Goal: Information Seeking & Learning: Learn about a topic

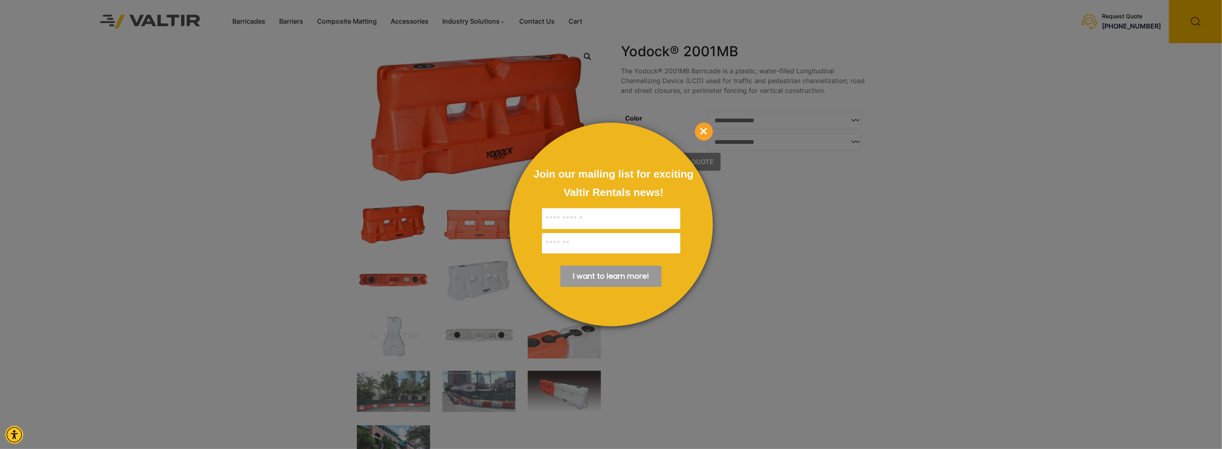
click at [706, 131] on span "×" at bounding box center [704, 132] width 18 height 18
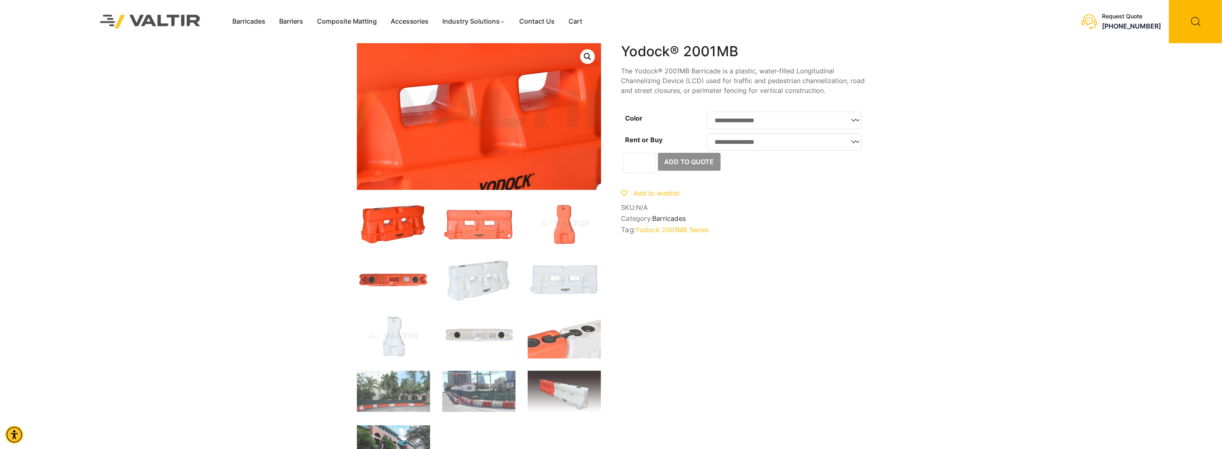
click at [493, 120] on img at bounding box center [464, 112] width 488 height 293
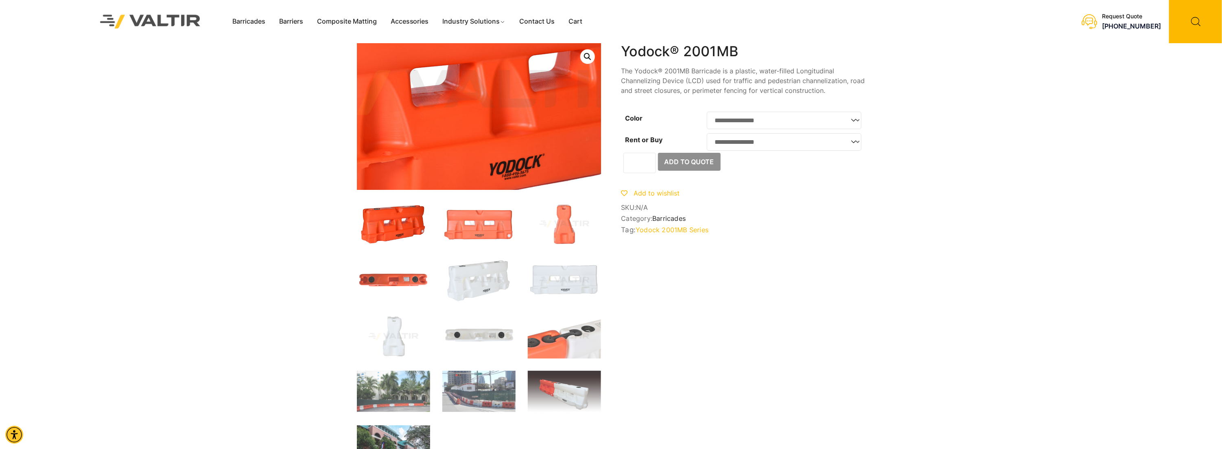
click at [483, 140] on img at bounding box center [474, 92] width 488 height 293
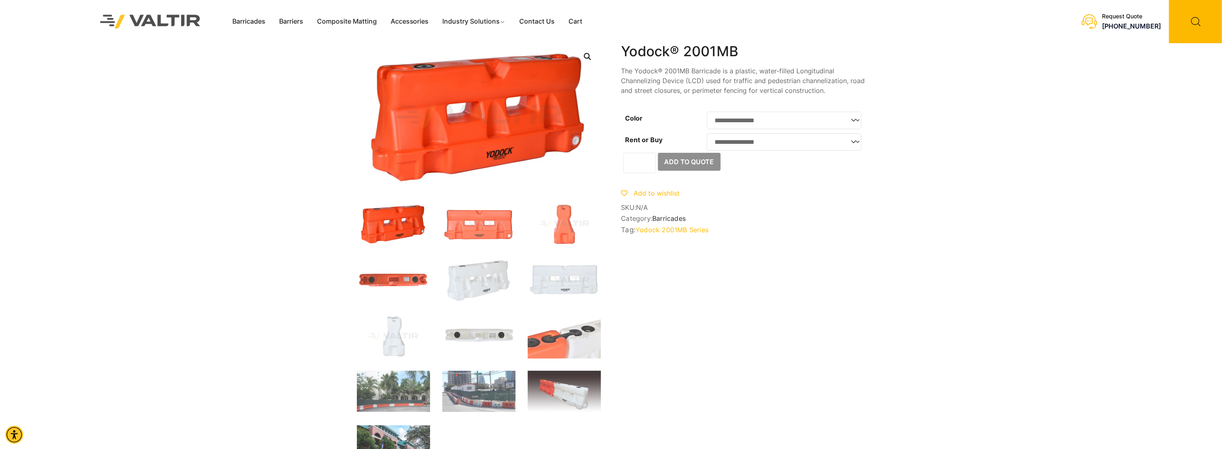
click at [586, 55] on link "Open this option" at bounding box center [587, 56] width 15 height 15
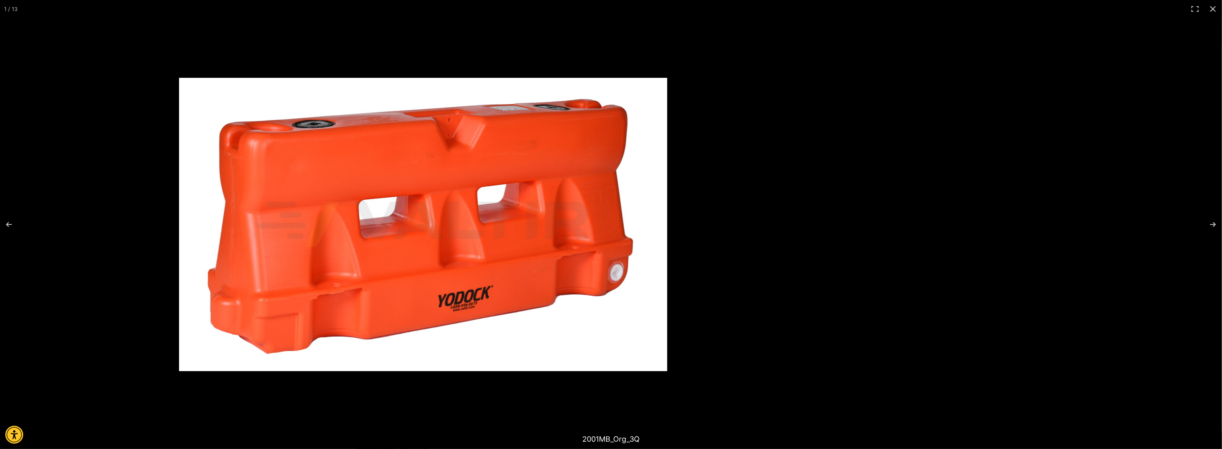
click at [506, 151] on img at bounding box center [423, 224] width 488 height 293
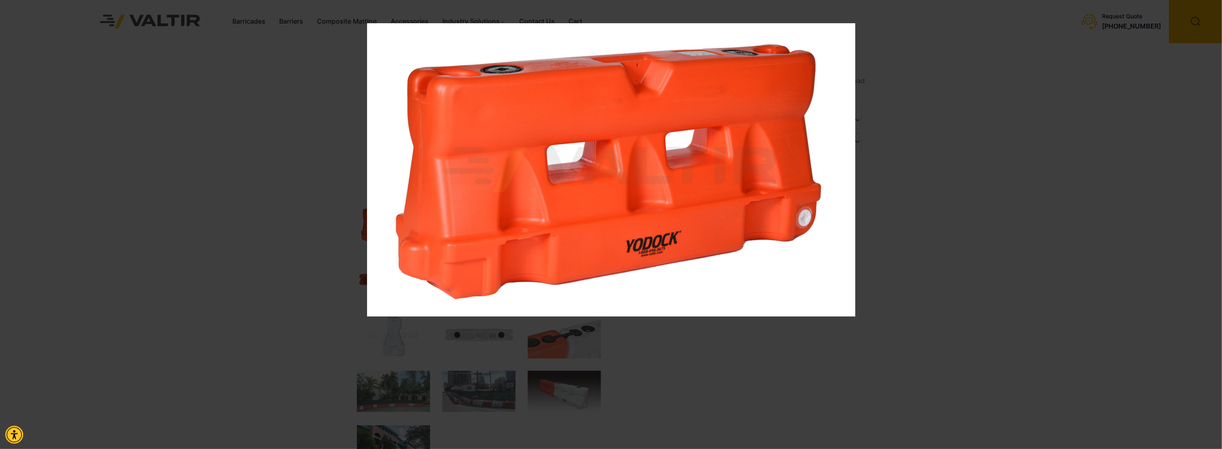
click at [486, 119] on img at bounding box center [611, 169] width 488 height 293
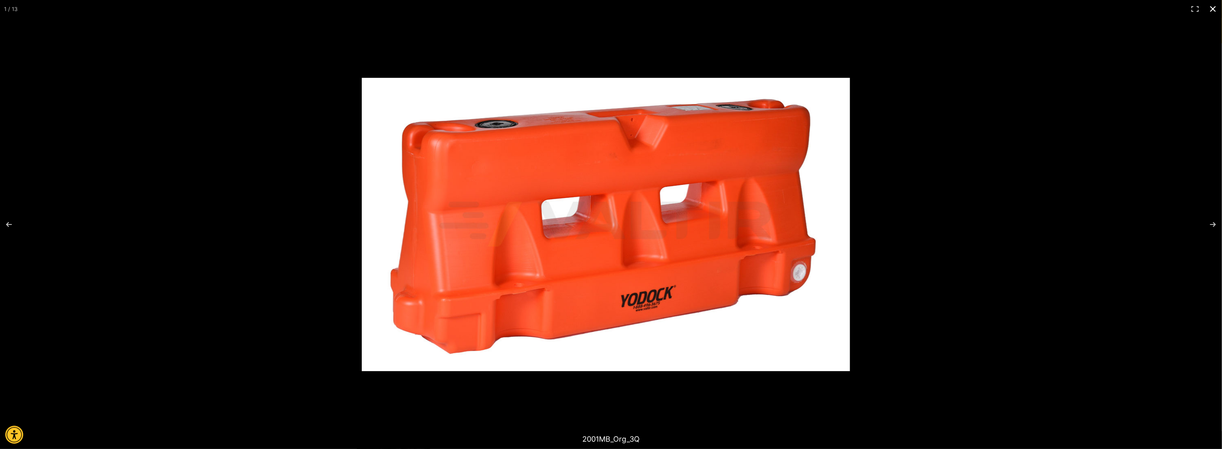
click at [834, 211] on div at bounding box center [796, 237] width 868 height 318
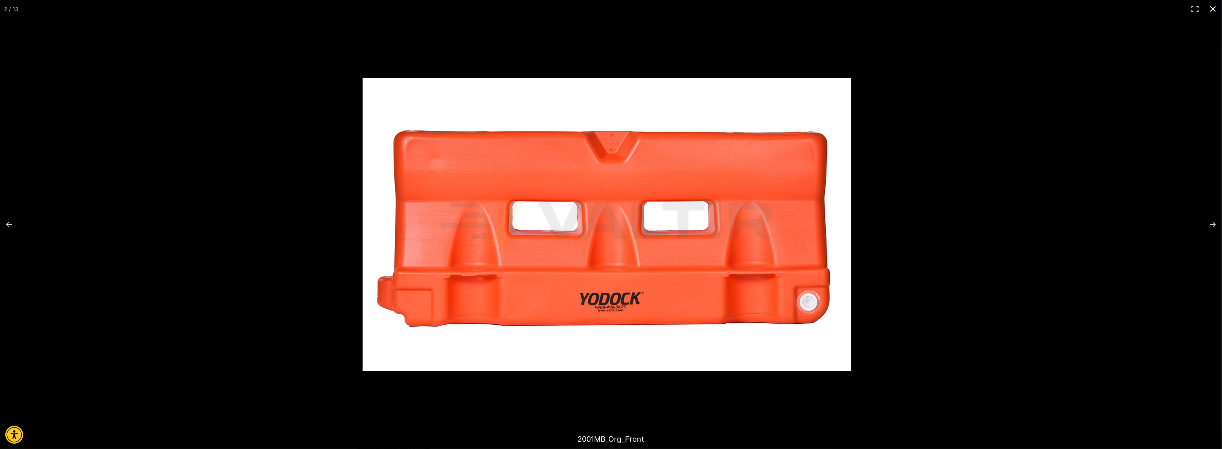
click at [849, 255] on div at bounding box center [797, 237] width 868 height 318
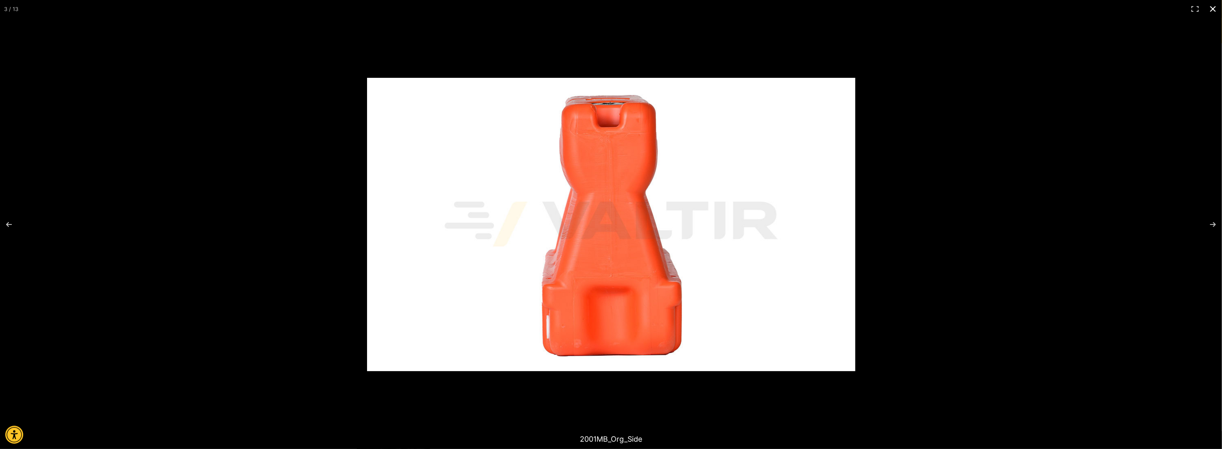
click at [821, 263] on div at bounding box center [801, 237] width 868 height 318
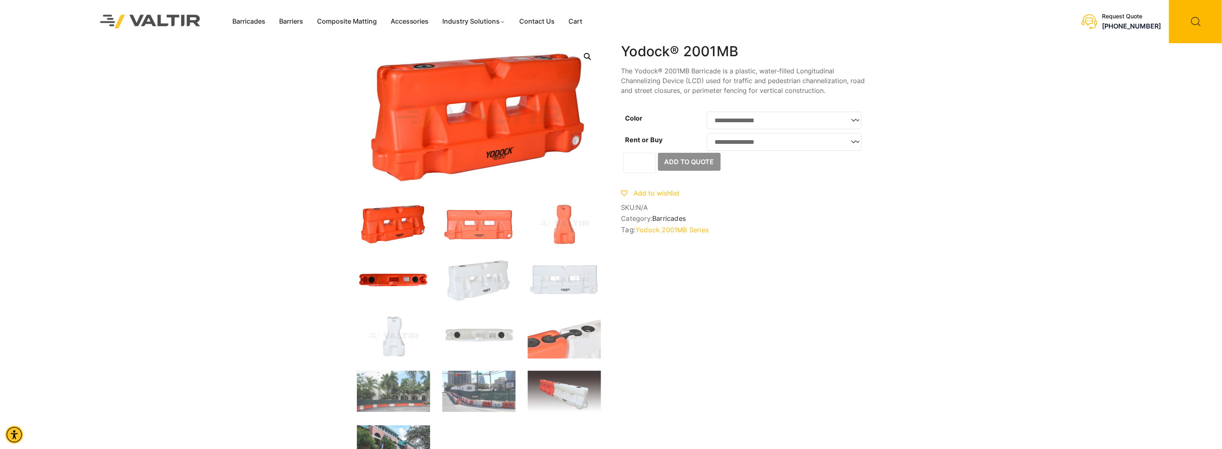
drag, startPoint x: 650, startPoint y: 228, endPoint x: 403, endPoint y: 272, distance: 250.6
click at [403, 272] on img at bounding box center [393, 280] width 73 height 44
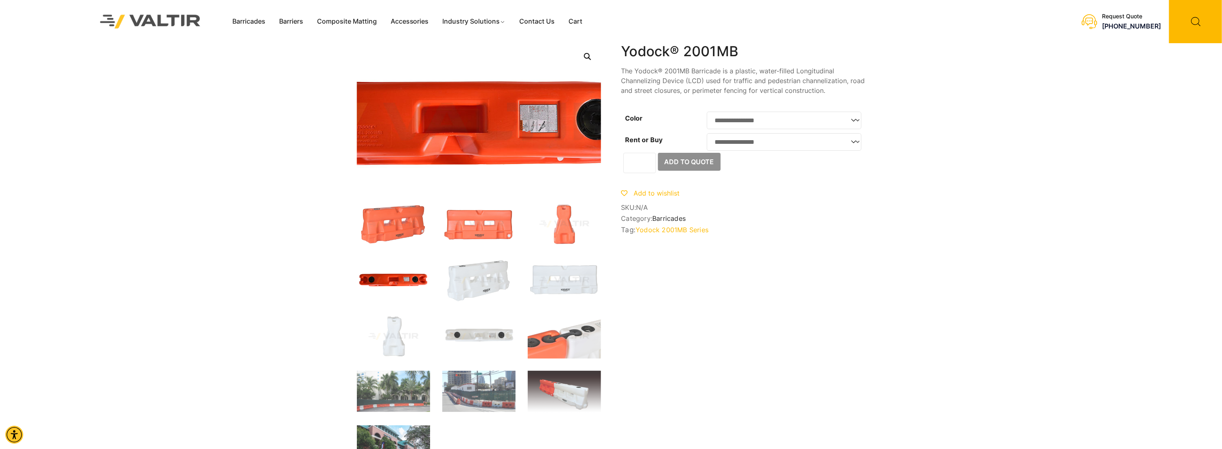
click at [506, 107] on img at bounding box center [452, 125] width 488 height 293
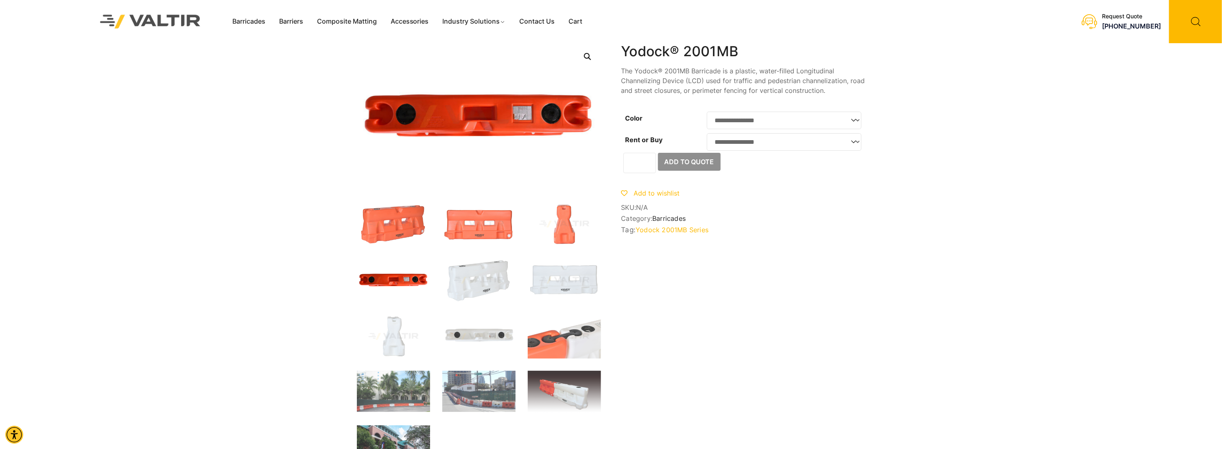
click at [584, 55] on link "Open this option" at bounding box center [587, 56] width 15 height 15
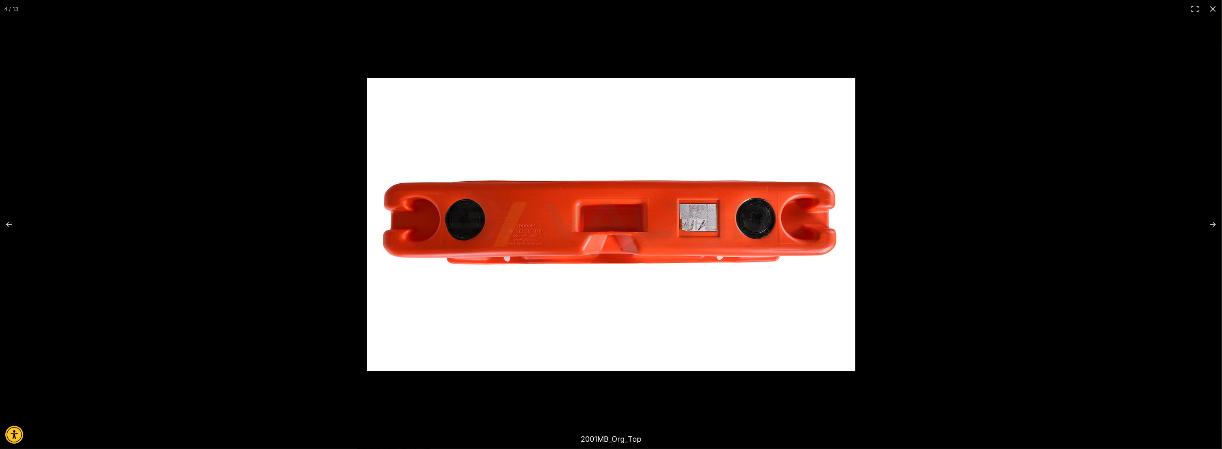
click at [714, 255] on img at bounding box center [611, 224] width 488 height 293
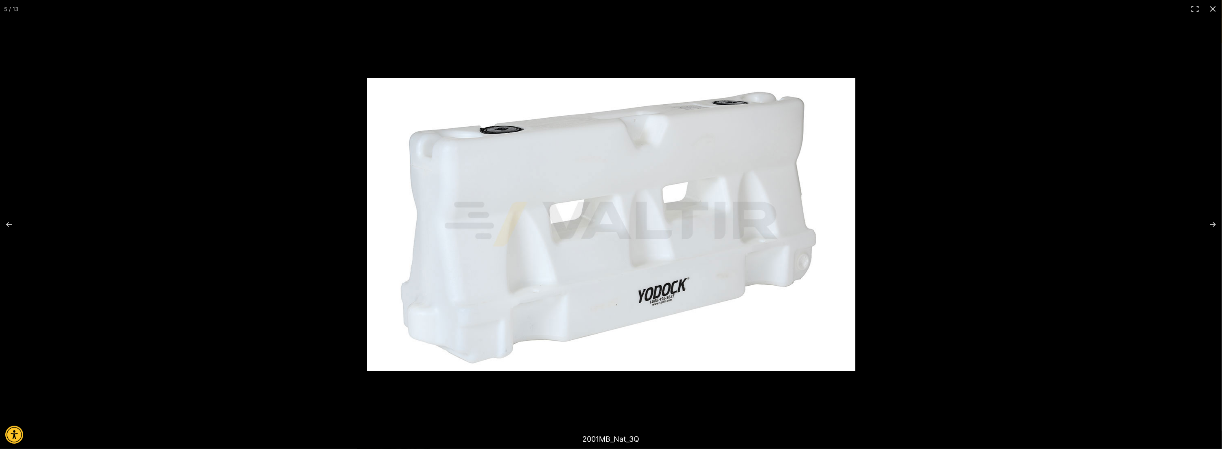
click at [560, 252] on img at bounding box center [611, 224] width 488 height 293
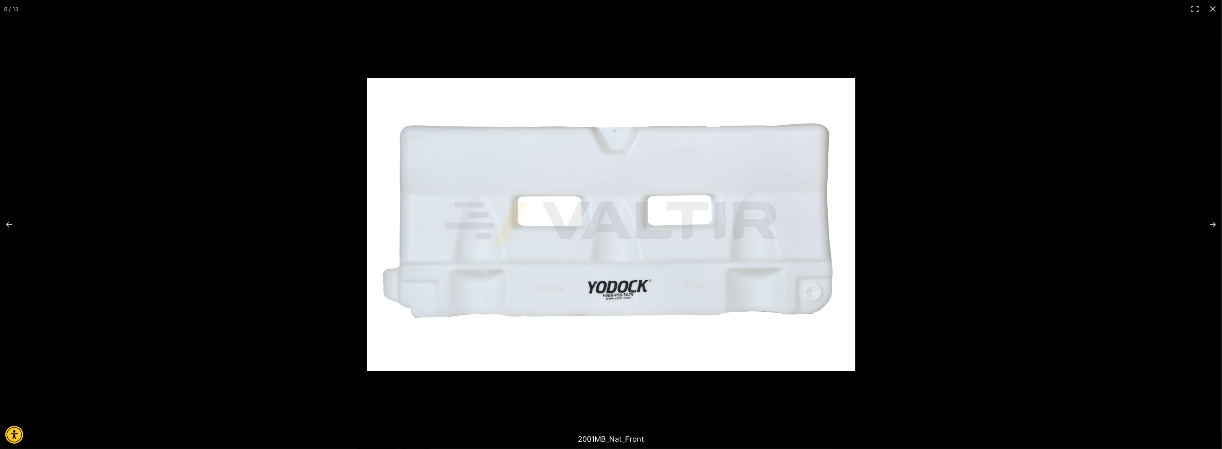
click at [551, 252] on img at bounding box center [611, 224] width 488 height 293
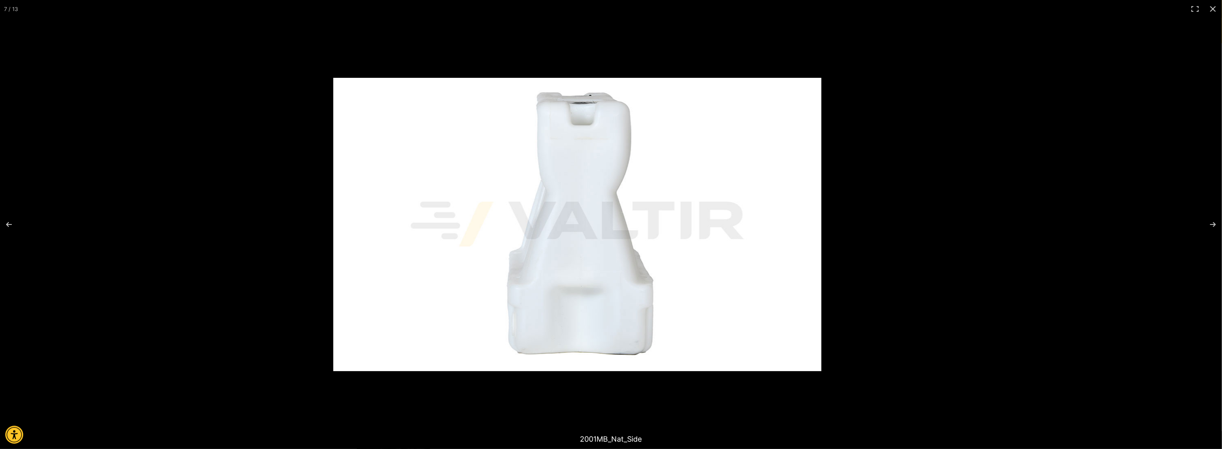
click at [606, 260] on img at bounding box center [577, 224] width 488 height 293
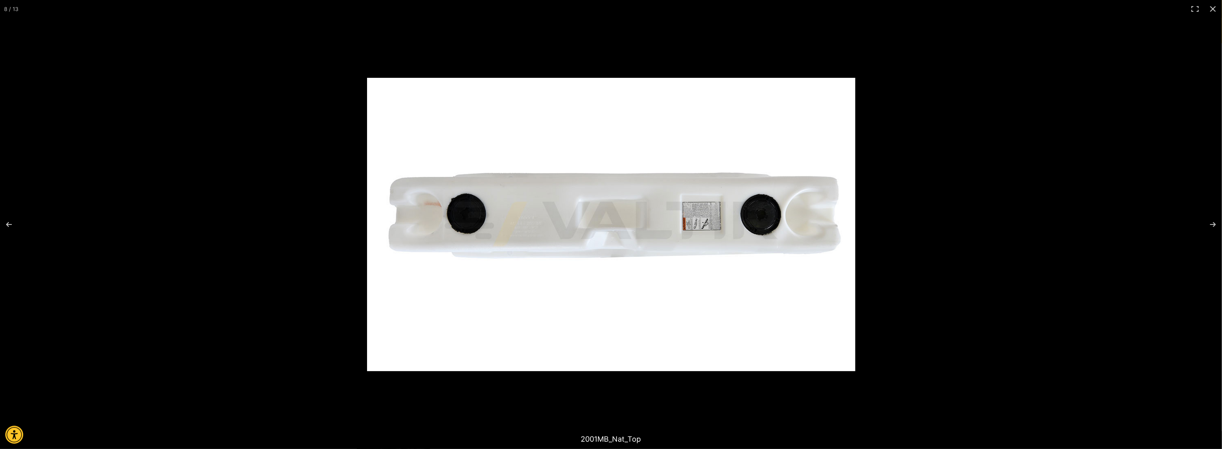
click at [530, 264] on img at bounding box center [611, 224] width 488 height 293
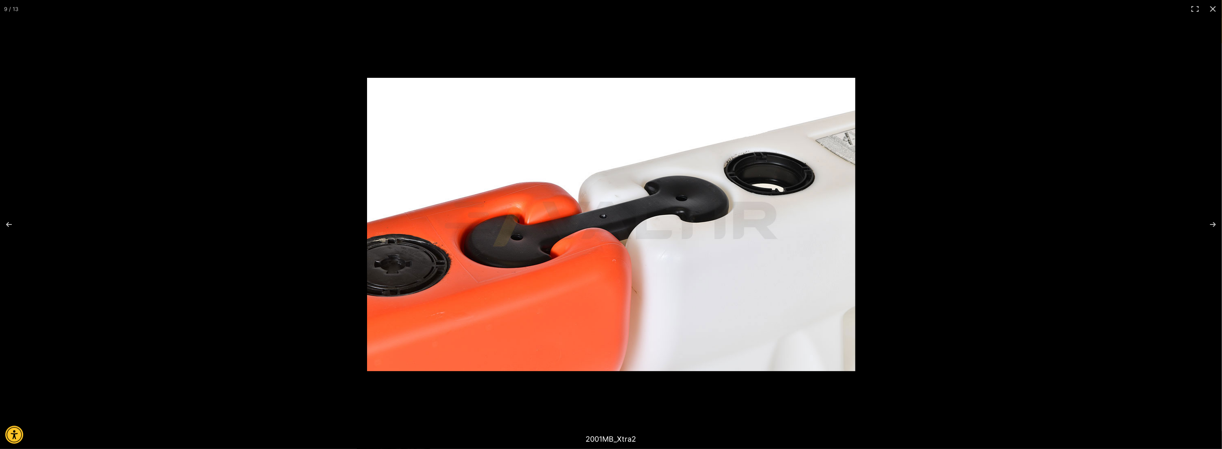
click at [677, 299] on img at bounding box center [611, 224] width 488 height 293
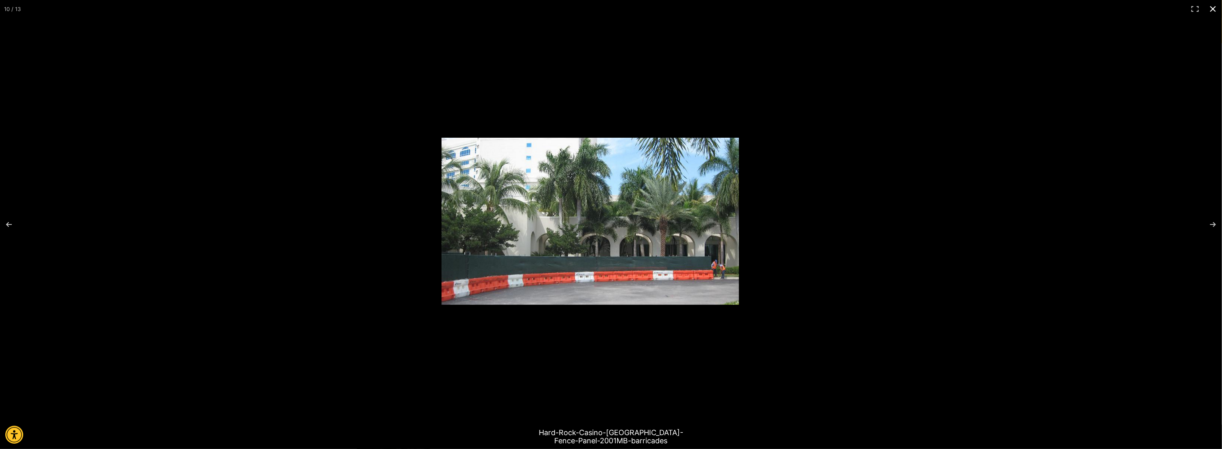
click at [726, 302] on div at bounding box center [693, 230] width 502 height 184
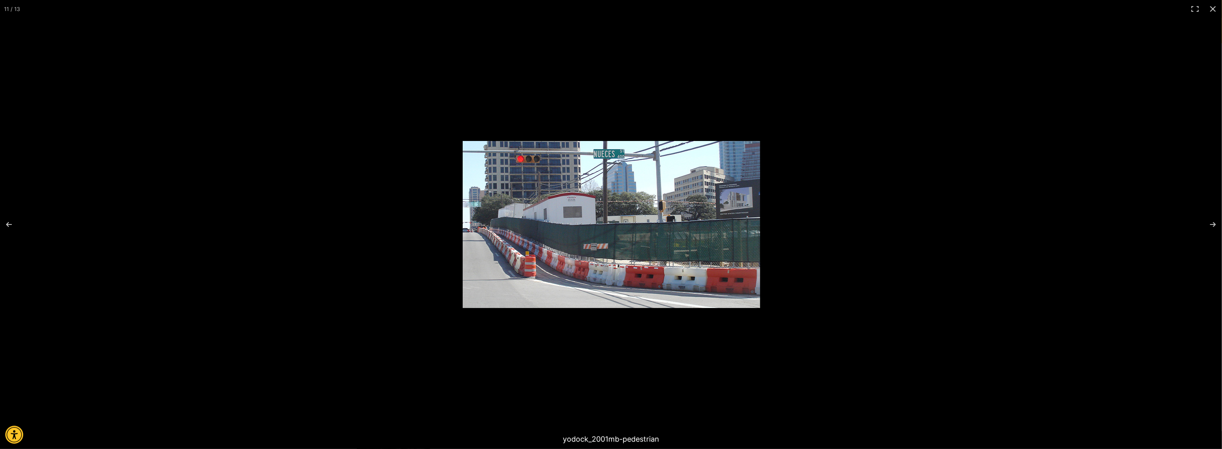
click at [658, 302] on img at bounding box center [612, 224] width 298 height 167
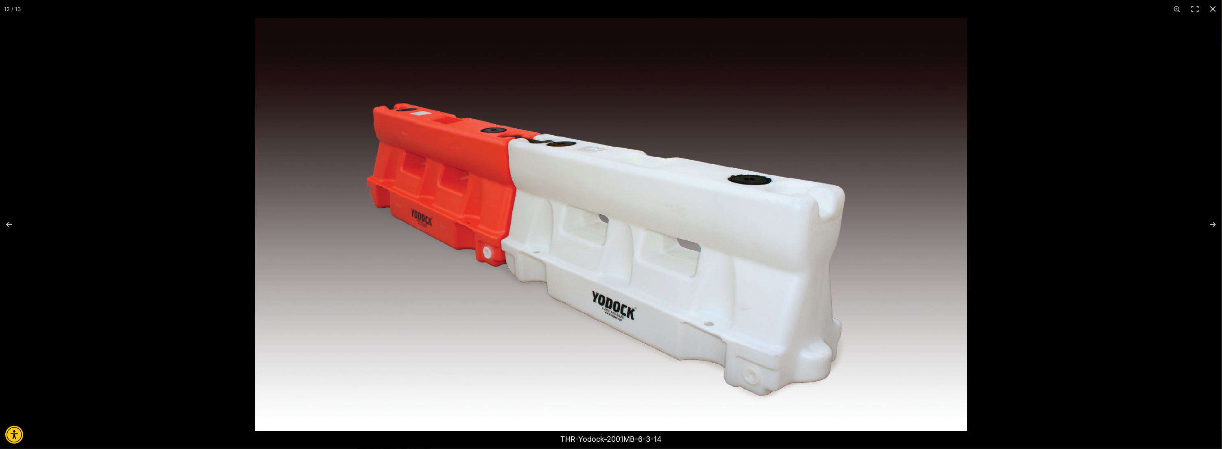
click at [497, 247] on img at bounding box center [611, 224] width 712 height 413
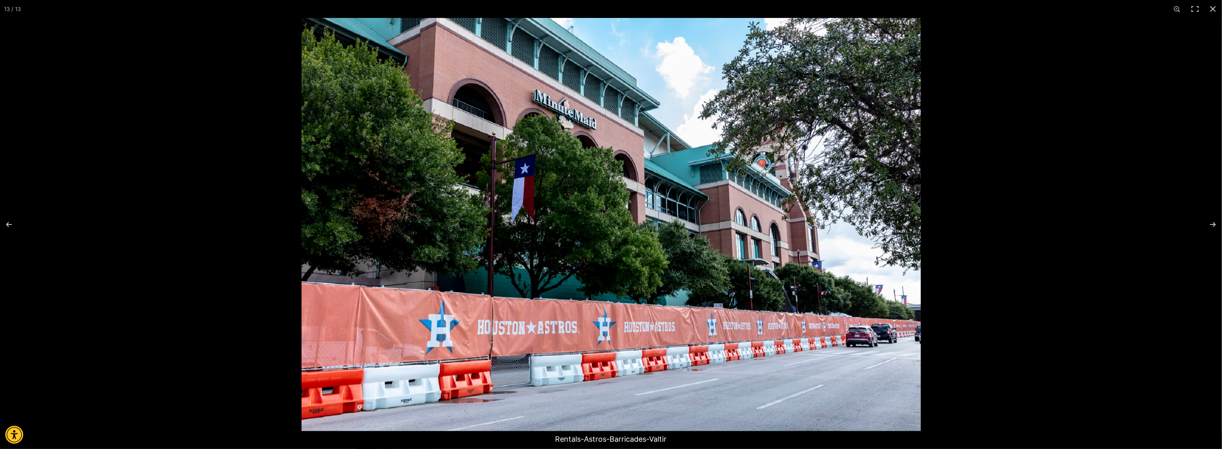
click at [549, 268] on img at bounding box center [612, 224] width 620 height 413
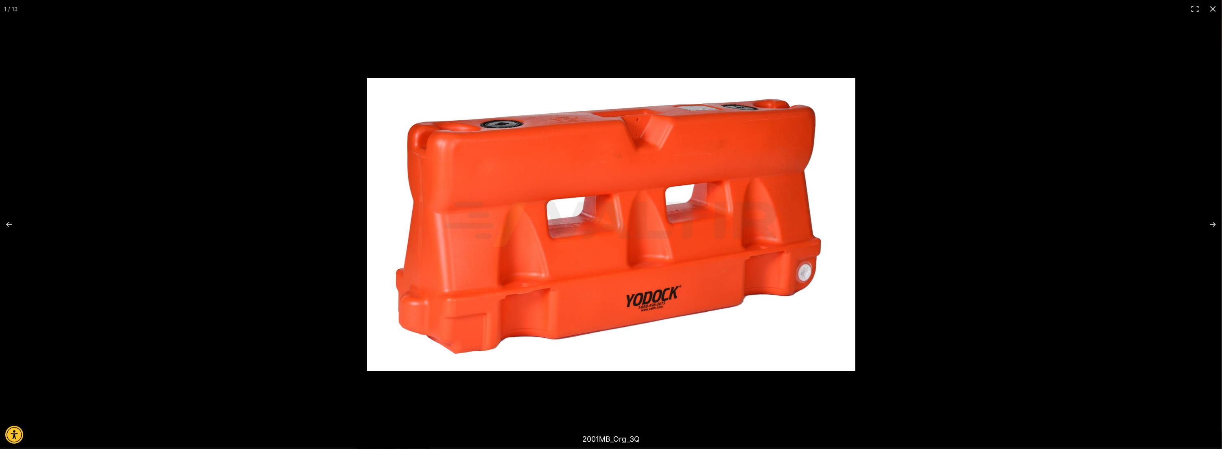
click at [442, 245] on img at bounding box center [611, 224] width 488 height 293
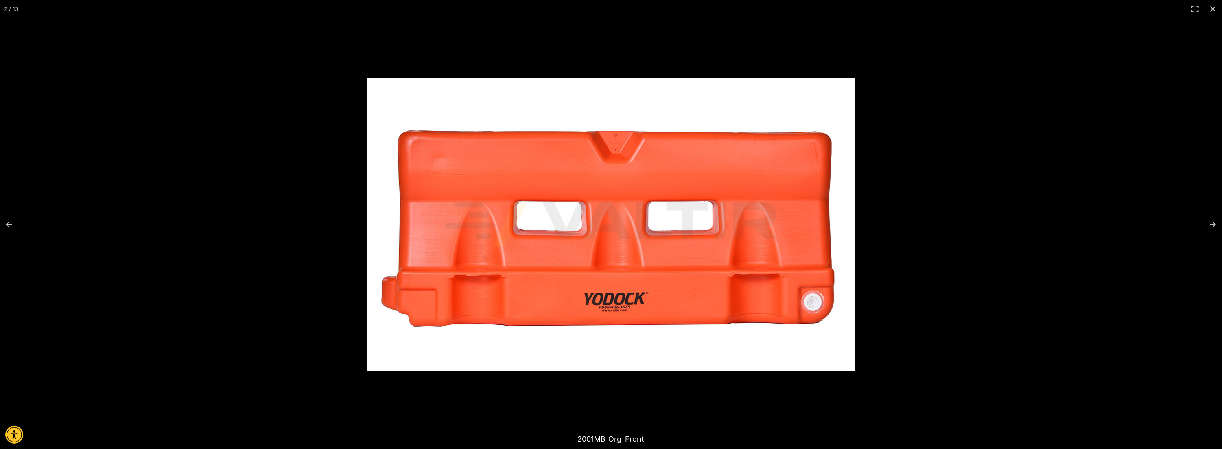
click at [382, 239] on img at bounding box center [611, 224] width 488 height 293
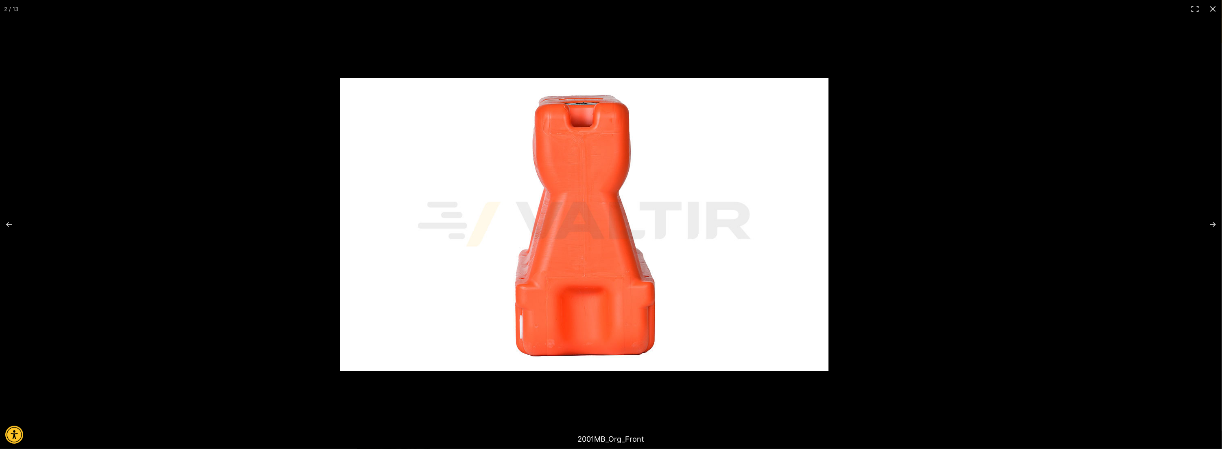
click at [657, 250] on img at bounding box center [584, 224] width 488 height 293
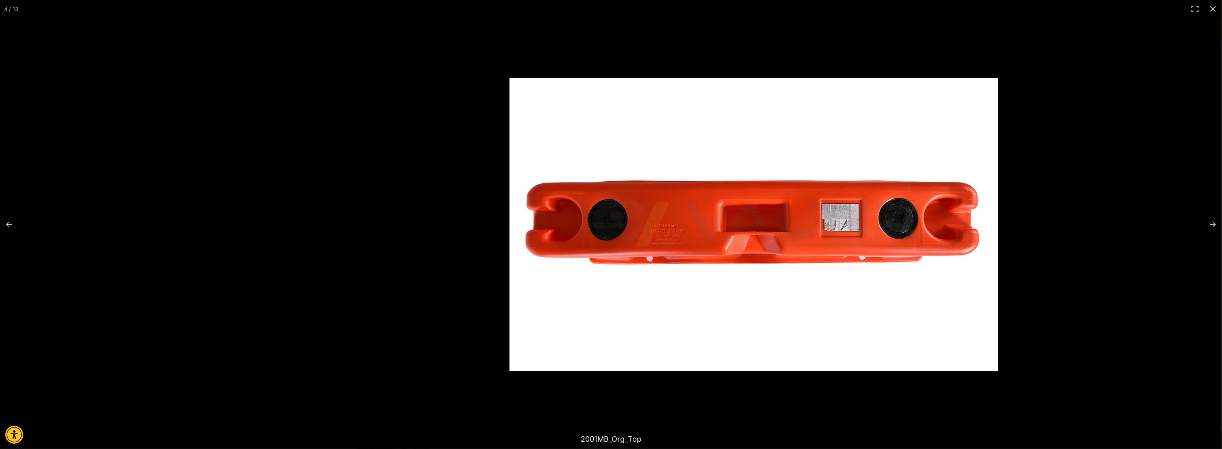
click at [641, 263] on img at bounding box center [754, 224] width 488 height 293
